Goal: Find specific page/section: Find specific page/section

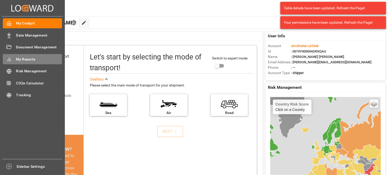
click at [30, 60] on span "My Reports" at bounding box center [39, 59] width 46 height 5
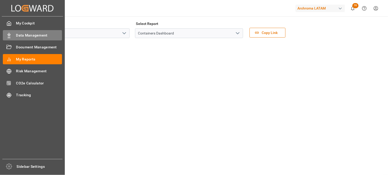
click at [35, 35] on span "Data Management" at bounding box center [39, 35] width 46 height 5
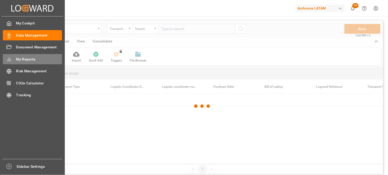
click at [31, 60] on span "My Reports" at bounding box center [39, 59] width 46 height 5
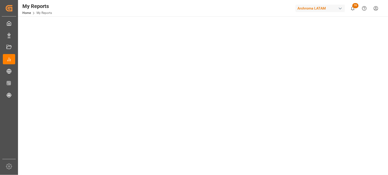
scroll to position [171, 0]
